Goal: Find specific page/section

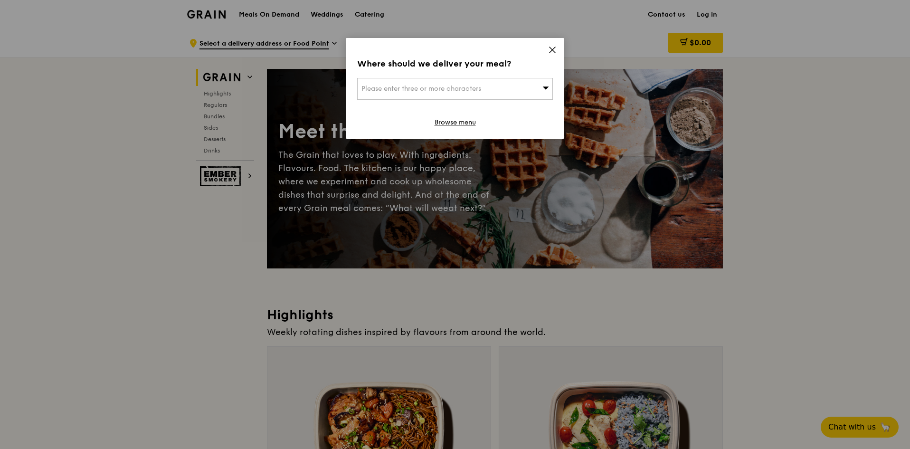
click at [505, 84] on div "Please enter three or more characters" at bounding box center [455, 89] width 196 height 22
click at [504, 84] on input "search" at bounding box center [455, 88] width 195 height 21
type input "1"
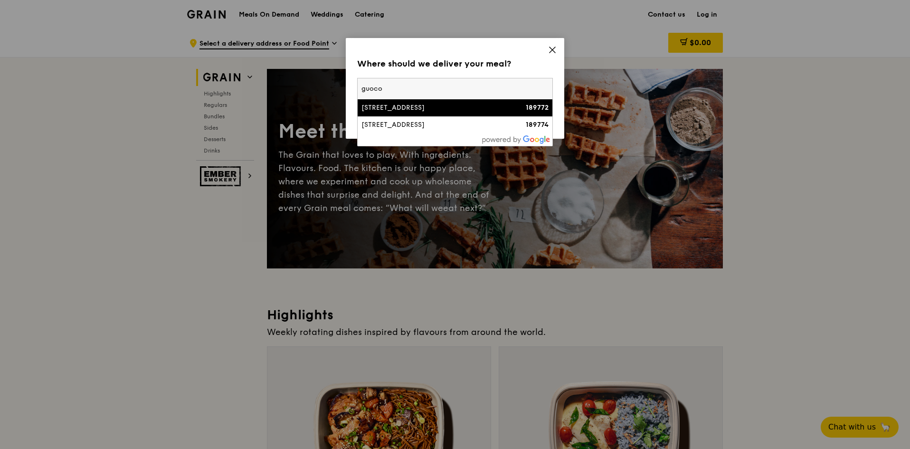
type input "7"
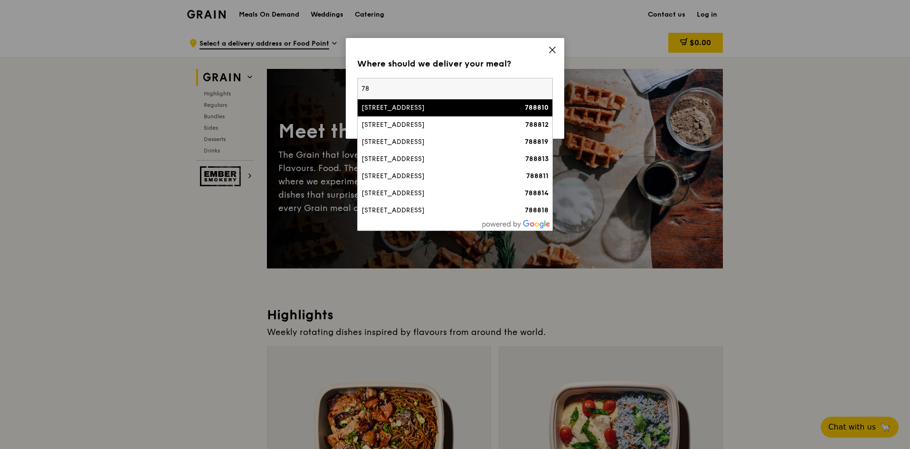
type input "7"
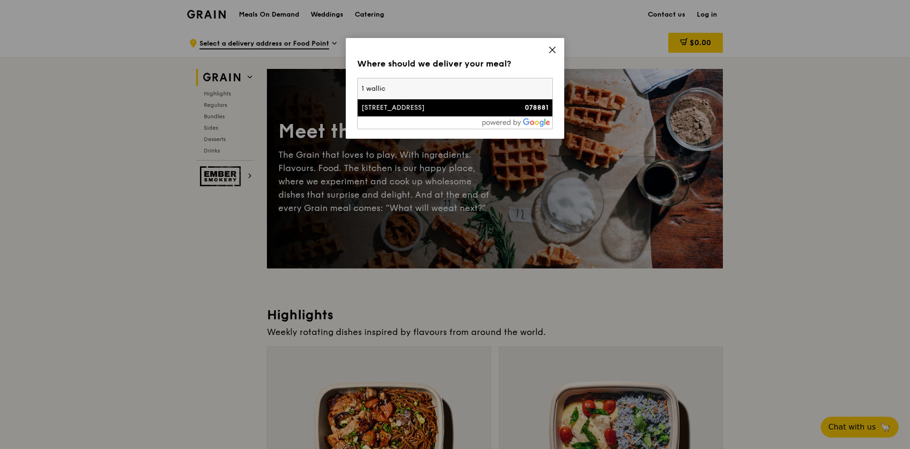
type input "1 wallic"
click at [415, 109] on div "[STREET_ADDRESS]" at bounding box center [431, 107] width 141 height 9
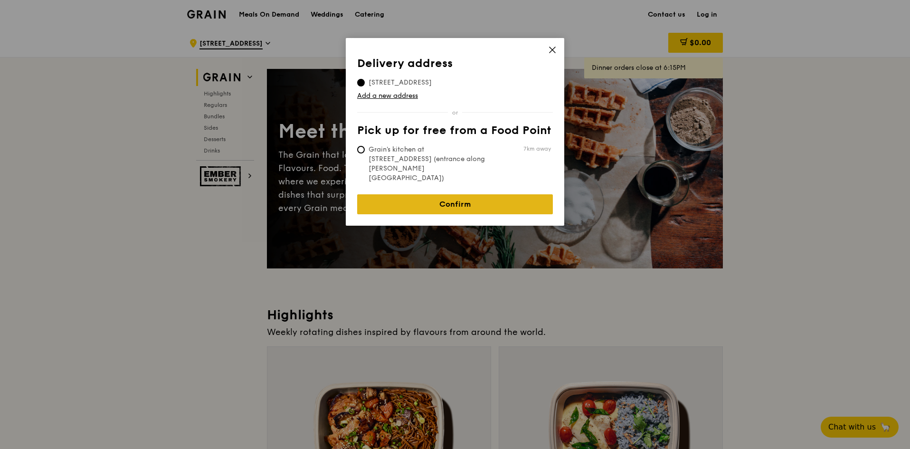
click at [431, 194] on link "Confirm" at bounding box center [455, 204] width 196 height 20
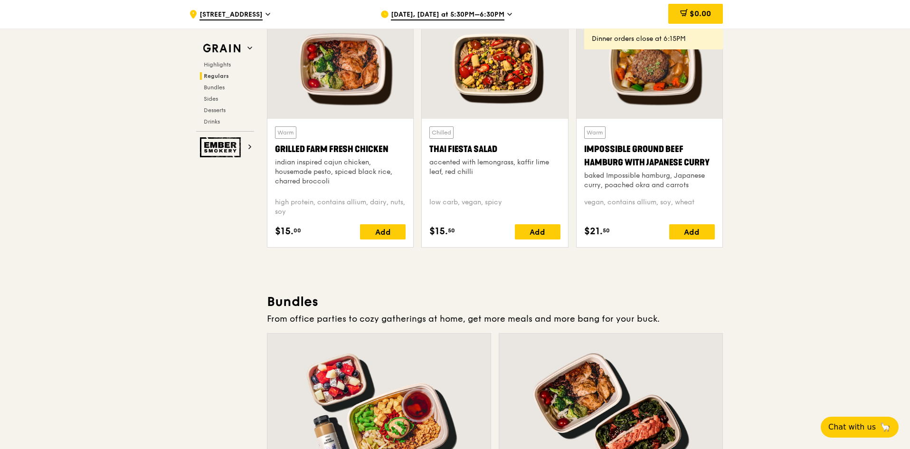
scroll to position [1187, 0]
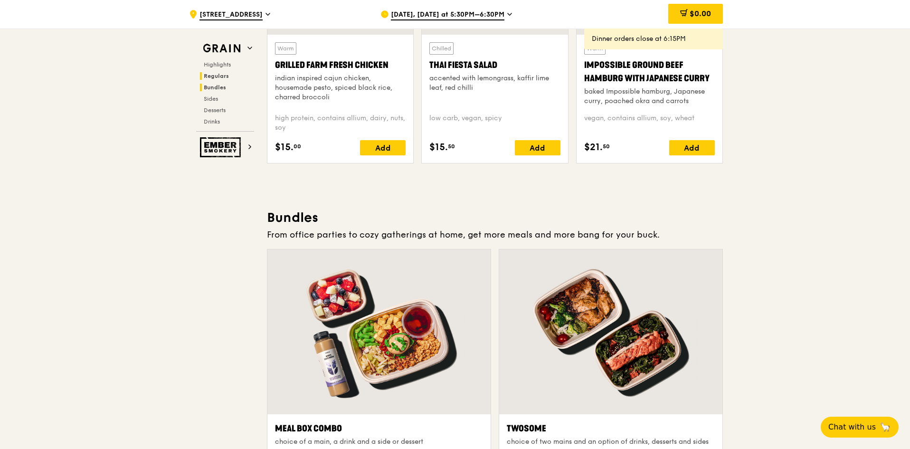
click at [215, 88] on span "Bundles" at bounding box center [215, 87] width 22 height 7
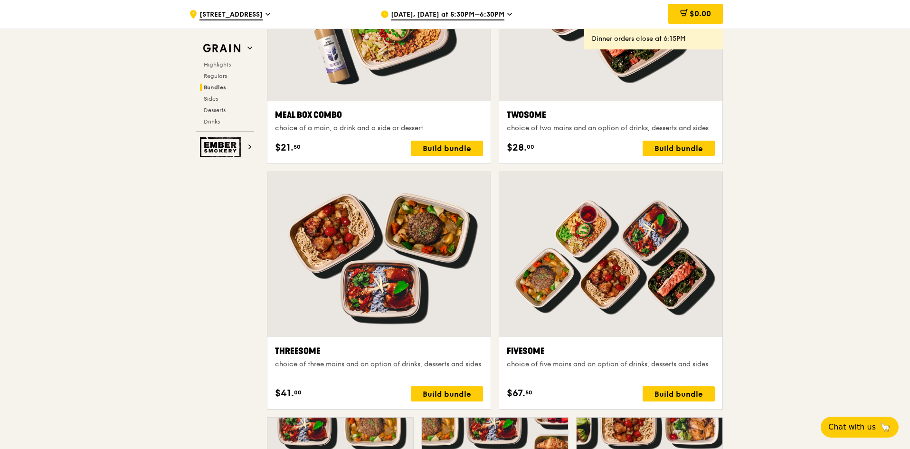
scroll to position [1690, 0]
